Goal: Find specific page/section: Find specific page/section

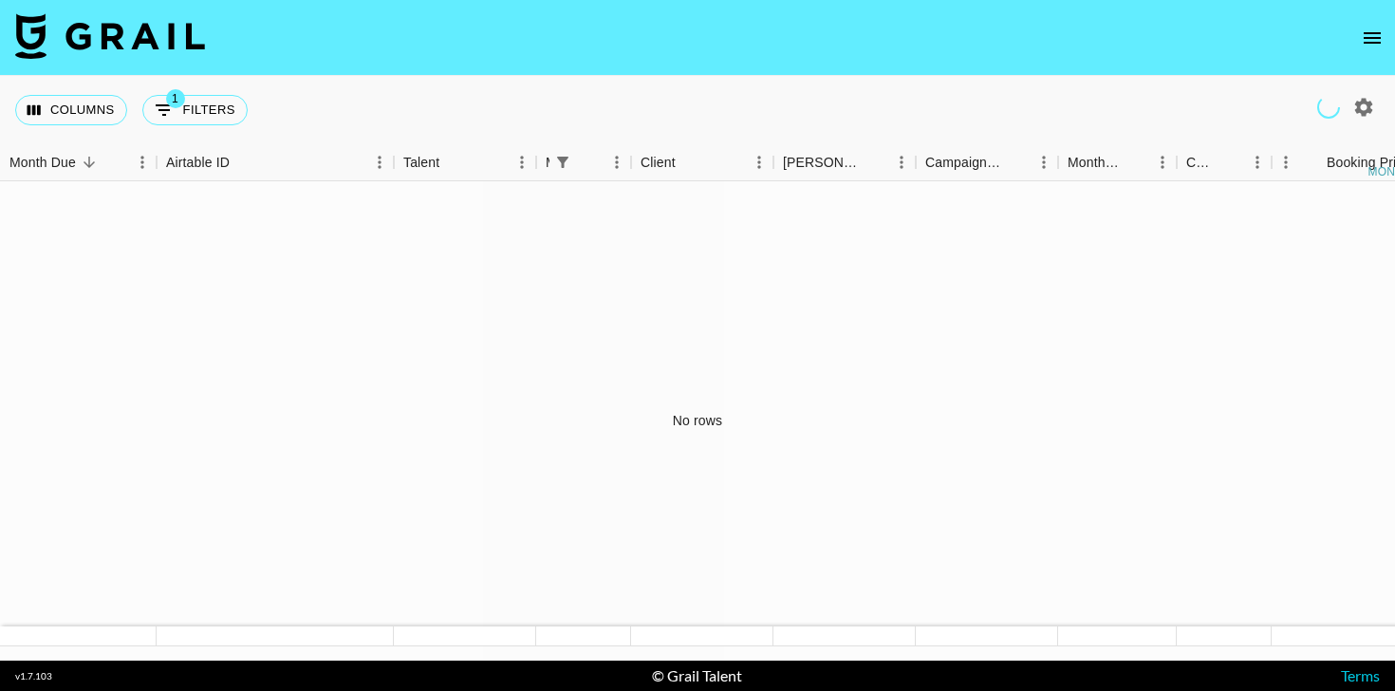
click at [1373, 43] on icon "open drawer" at bounding box center [1372, 38] width 23 height 23
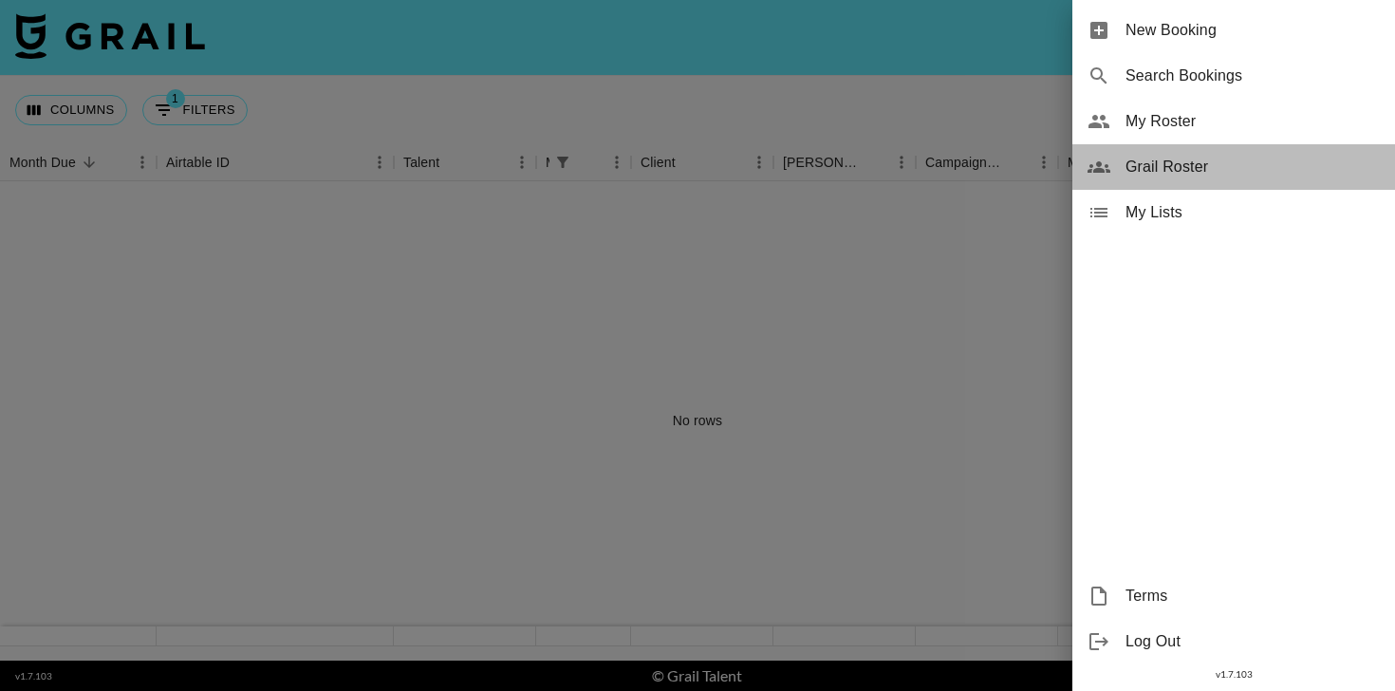
click at [1182, 165] on span "Grail Roster" at bounding box center [1252, 167] width 254 height 23
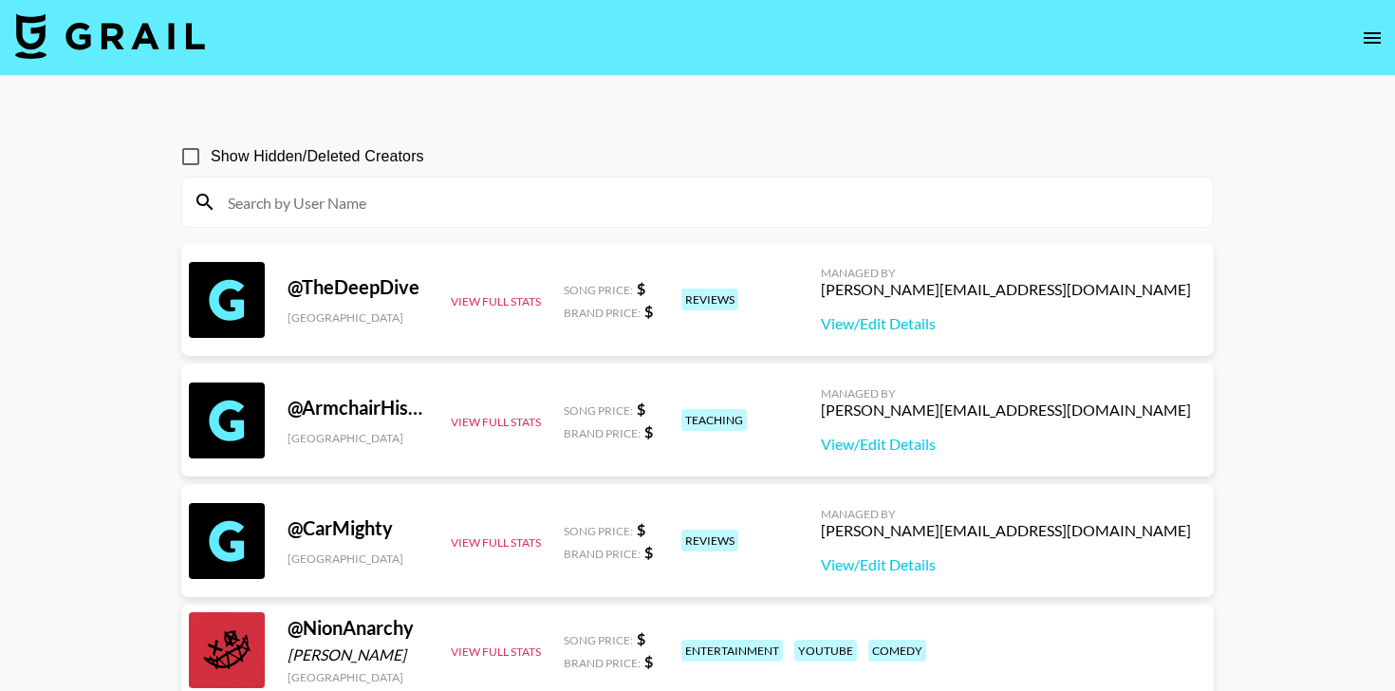
click at [530, 195] on input at bounding box center [708, 202] width 985 height 30
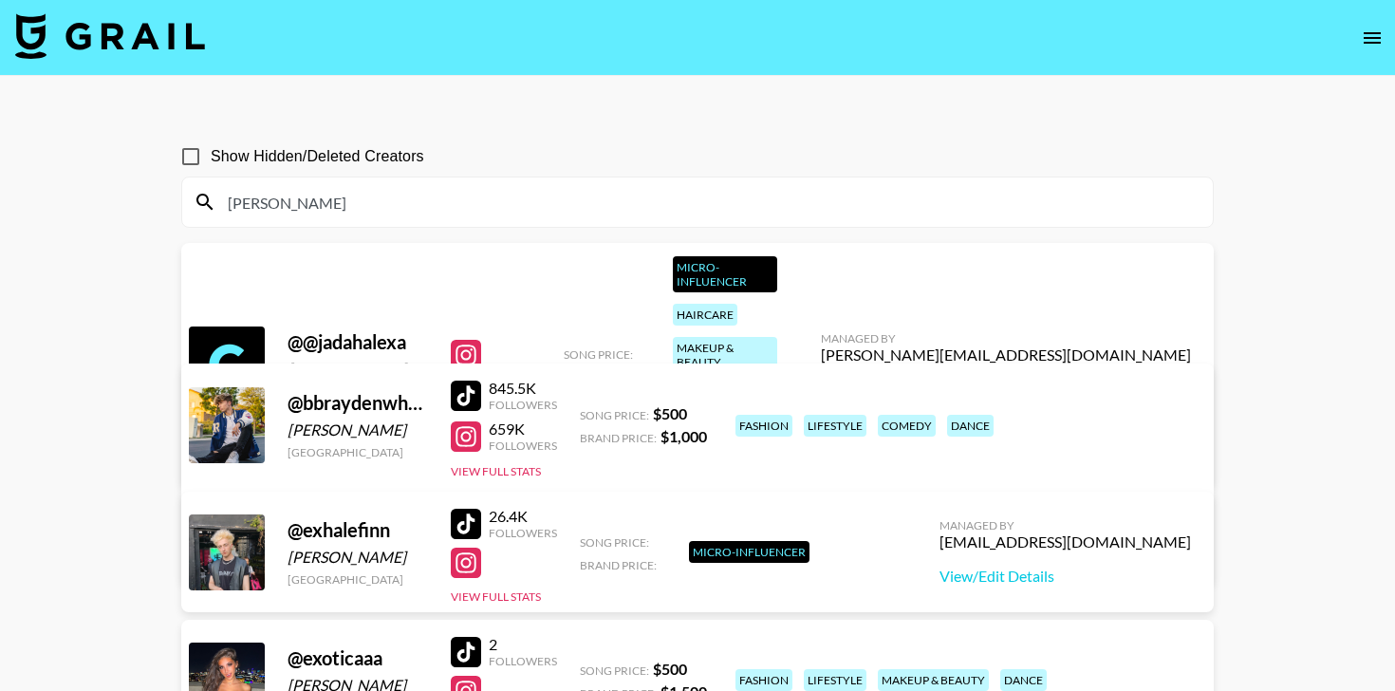
type input "[PERSON_NAME]"
click at [187, 157] on input "Show Hidden/Deleted Creators" at bounding box center [191, 157] width 40 height 40
click at [171, 137] on input "Show Hidden/Deleted Creators" at bounding box center [191, 157] width 40 height 40
click at [187, 157] on input "Show Hidden/Deleted Creators" at bounding box center [191, 157] width 40 height 40
checkbox input "true"
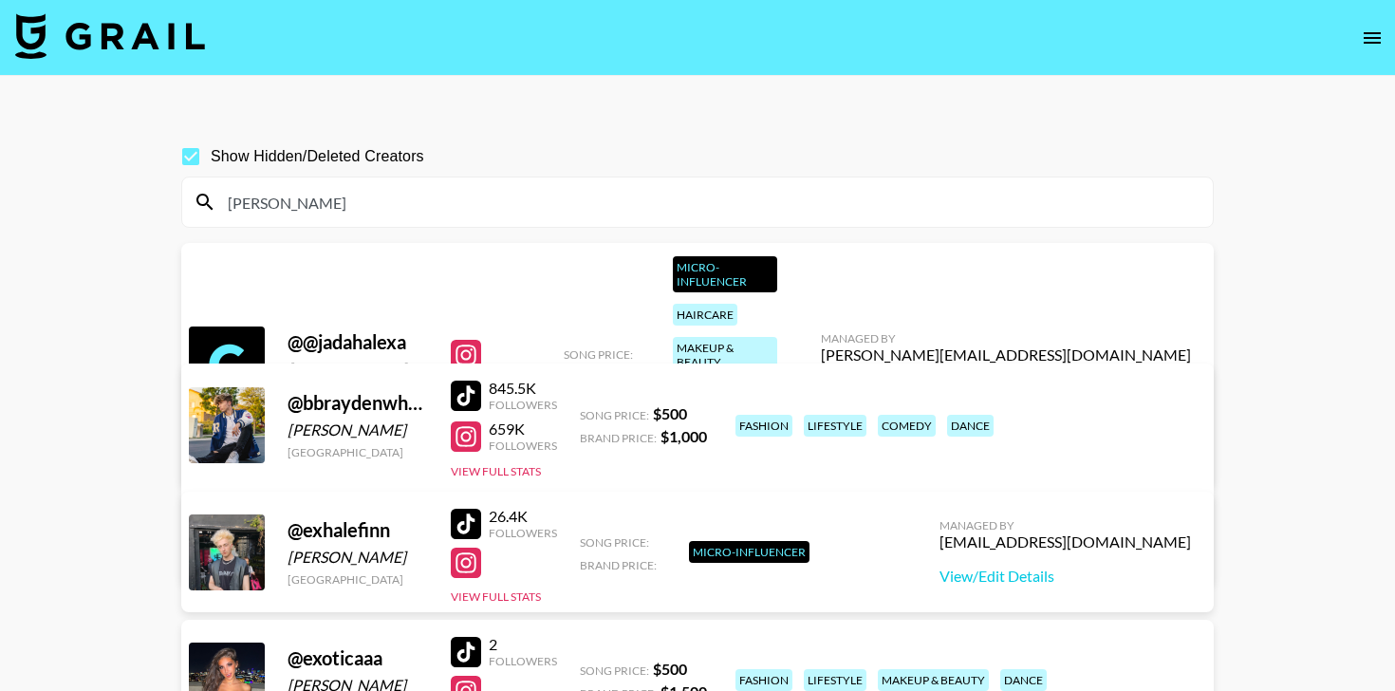
click at [309, 207] on input "[PERSON_NAME]" at bounding box center [708, 202] width 985 height 30
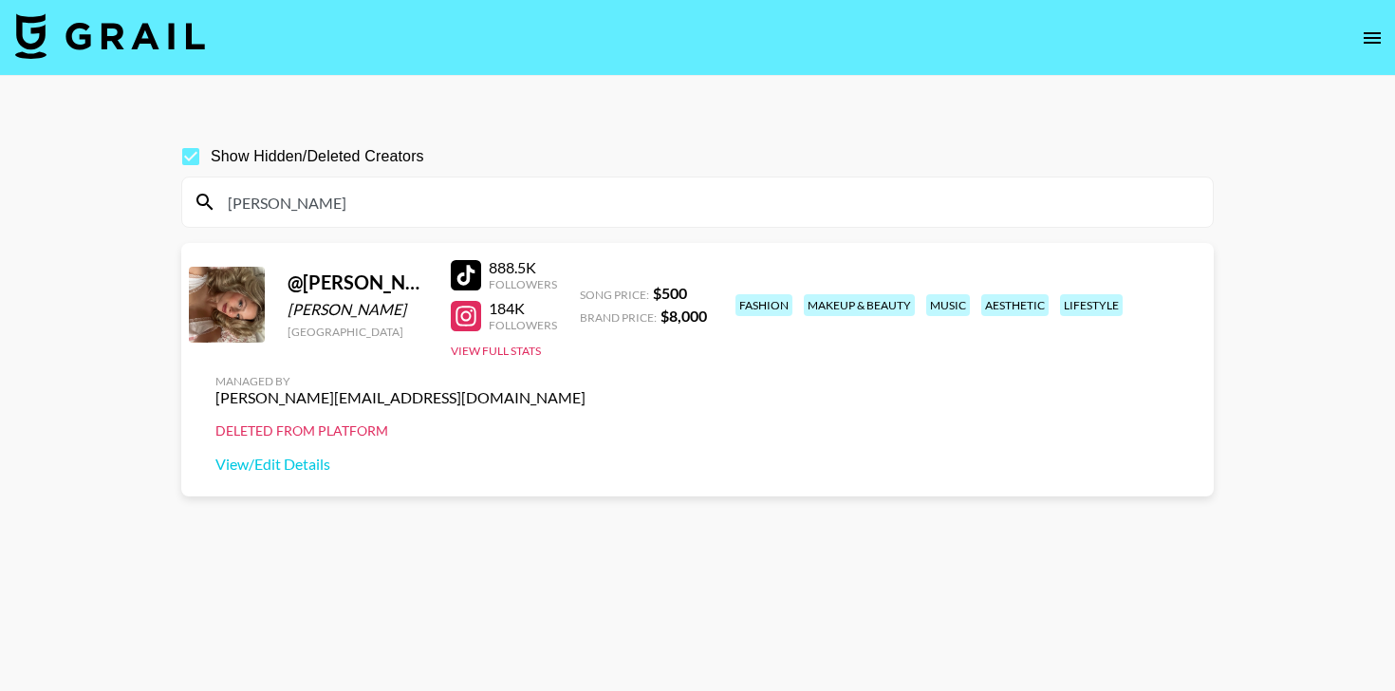
type input "[PERSON_NAME]"
click at [471, 331] on div at bounding box center [466, 316] width 30 height 30
